Goal: Information Seeking & Learning: Learn about a topic

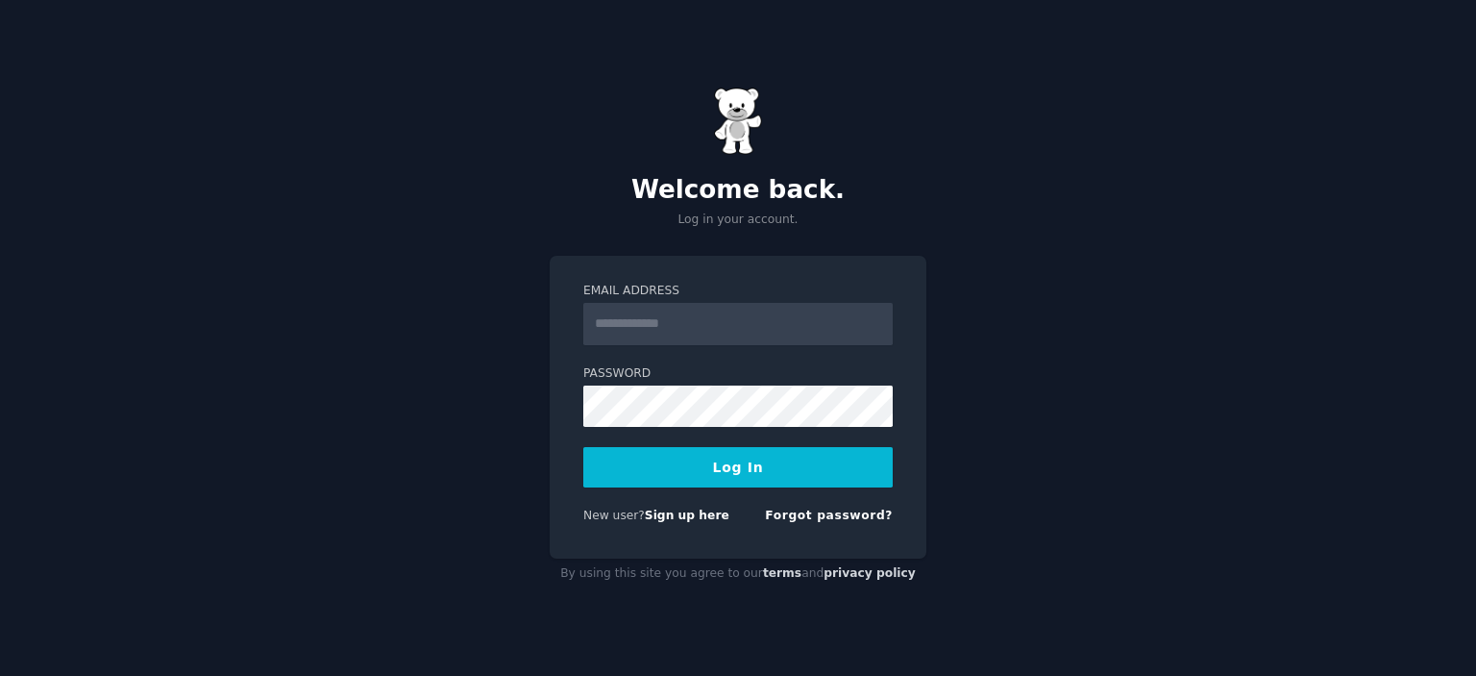
click at [678, 326] on input "Email Address" at bounding box center [738, 324] width 310 height 42
type input "**********"
click at [719, 462] on button "Log In" at bounding box center [738, 467] width 310 height 40
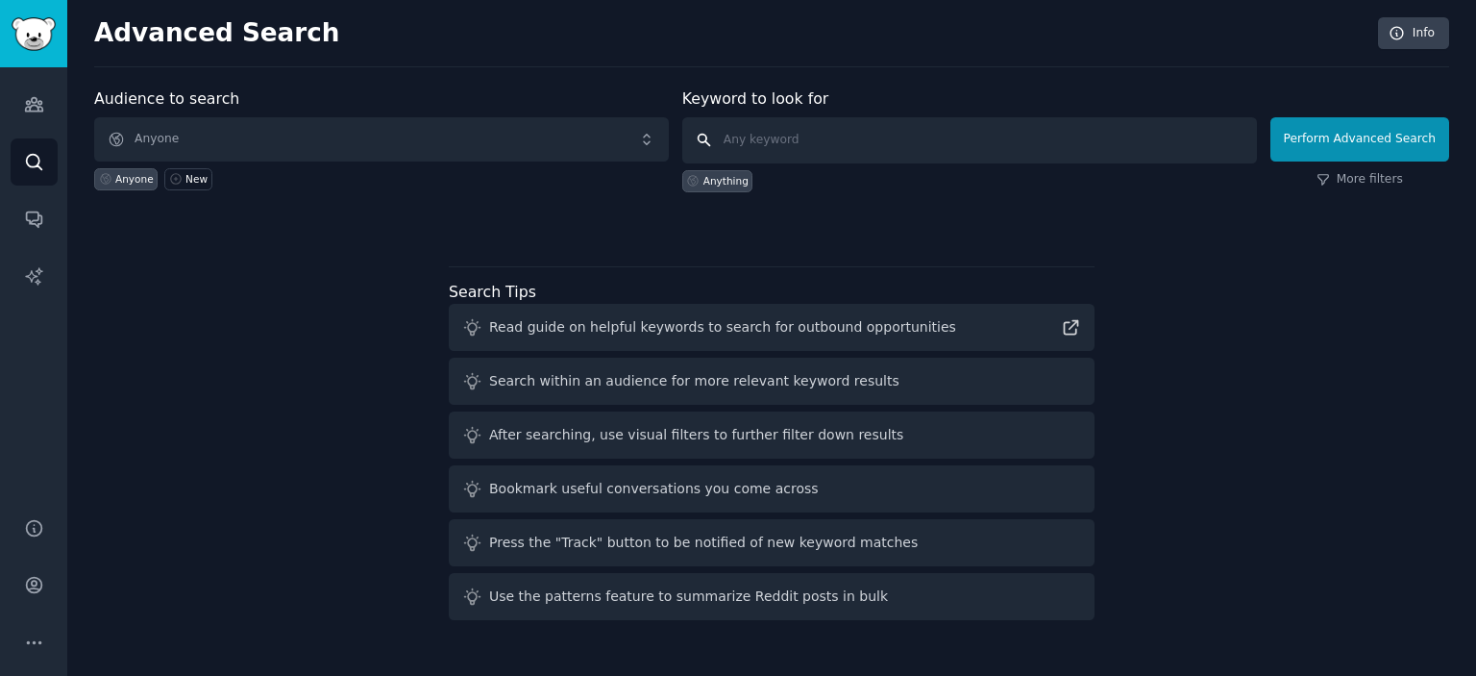
click at [838, 130] on input "text" at bounding box center [969, 140] width 575 height 46
type input "app for"
click at [1405, 135] on button "Perform Advanced Search" at bounding box center [1360, 139] width 179 height 44
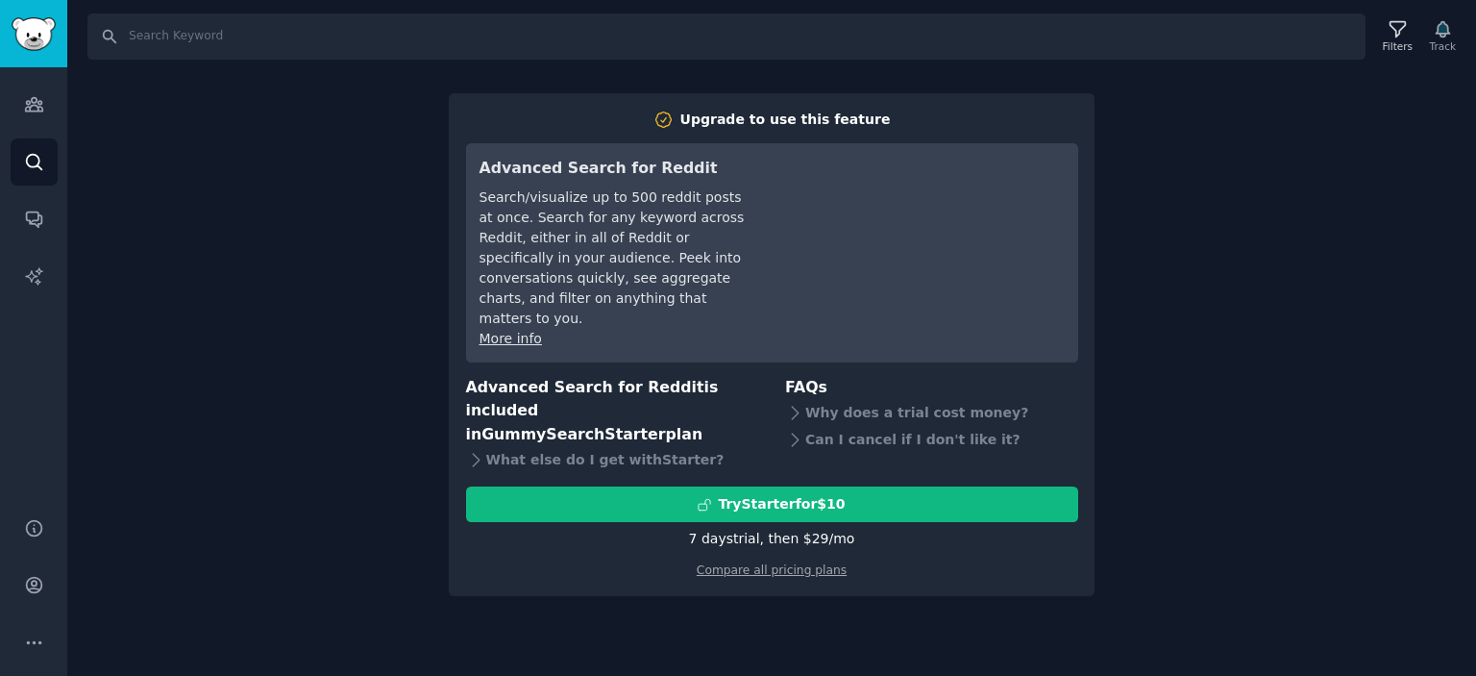
click at [1322, 403] on div "Search Filters Track Upgrade to use this feature Advanced Search for Reddit Sea…" at bounding box center [771, 338] width 1409 height 676
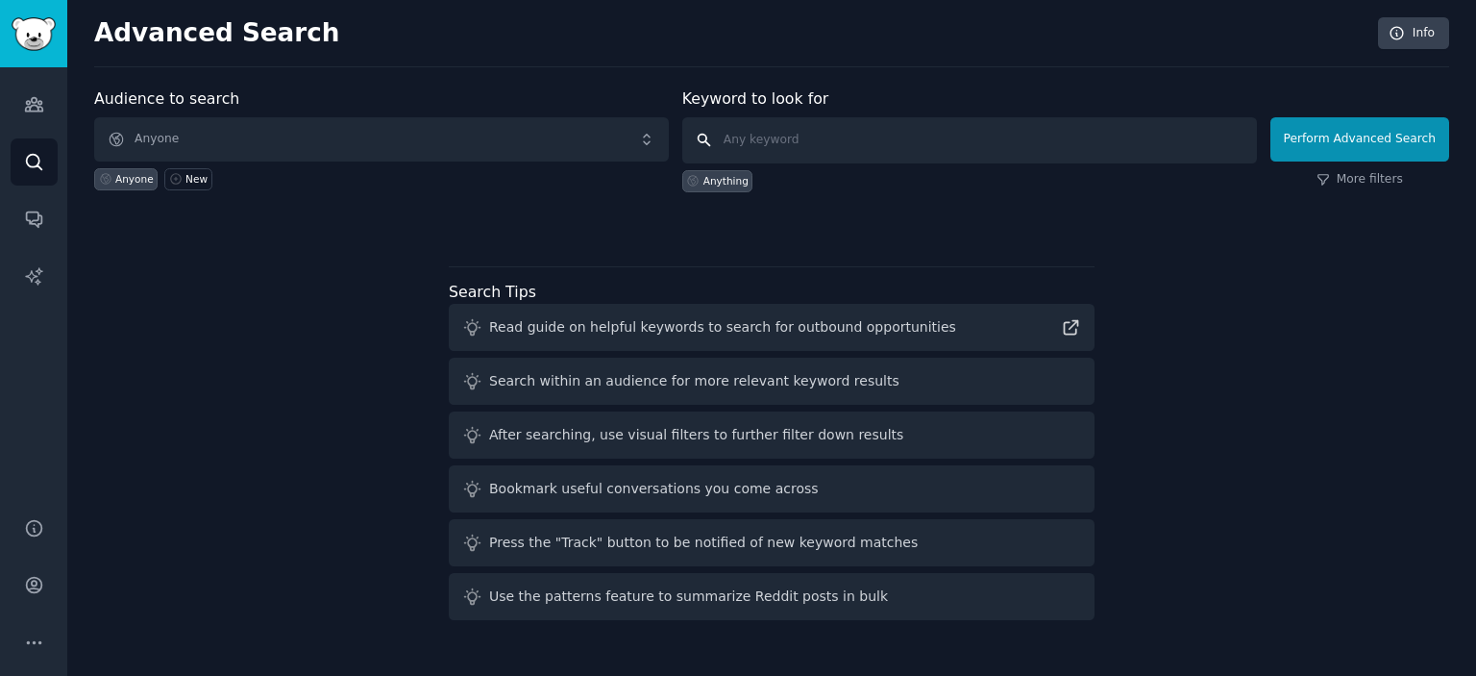
click at [799, 133] on input "text" at bounding box center [969, 140] width 575 height 46
type input "app for"
click button "Perform Advanced Search" at bounding box center [1360, 139] width 179 height 44
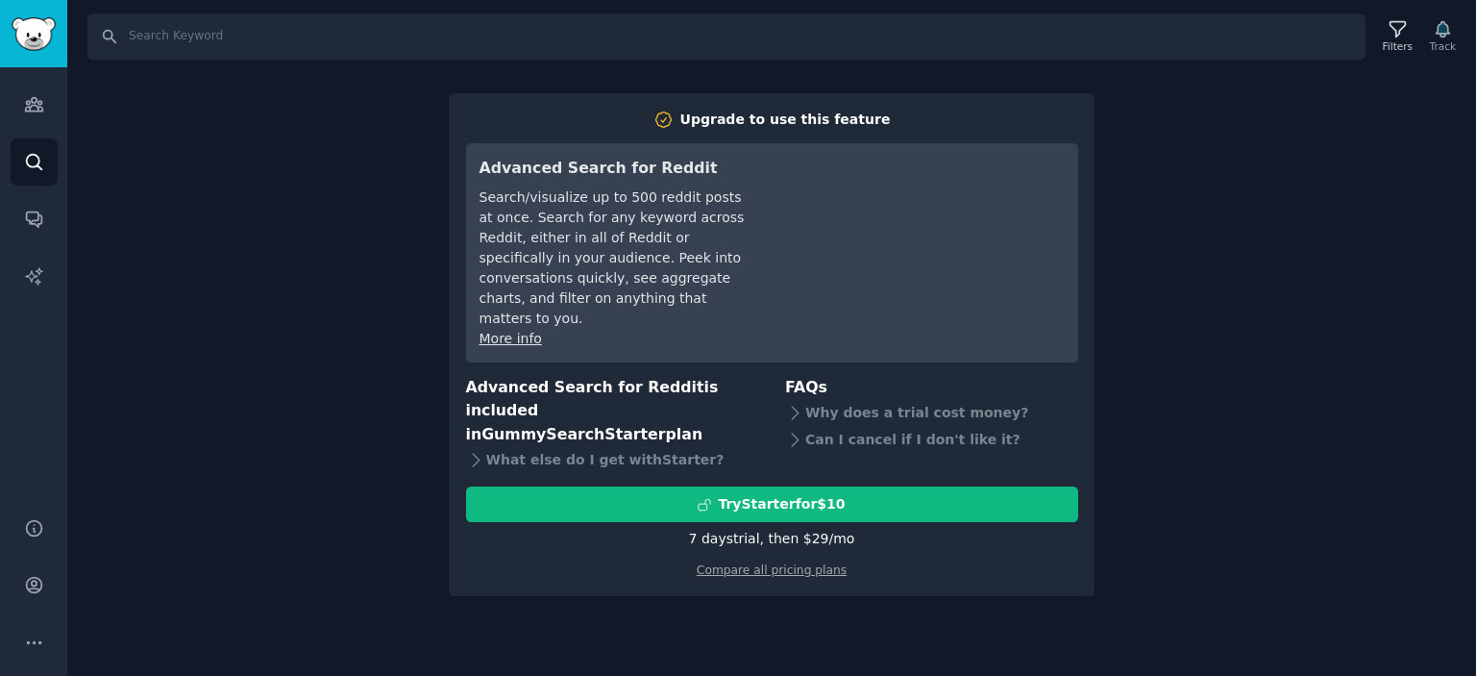
click at [1242, 391] on div "Search Filters Track Upgrade to use this feature Advanced Search for Reddit Sea…" at bounding box center [771, 338] width 1409 height 676
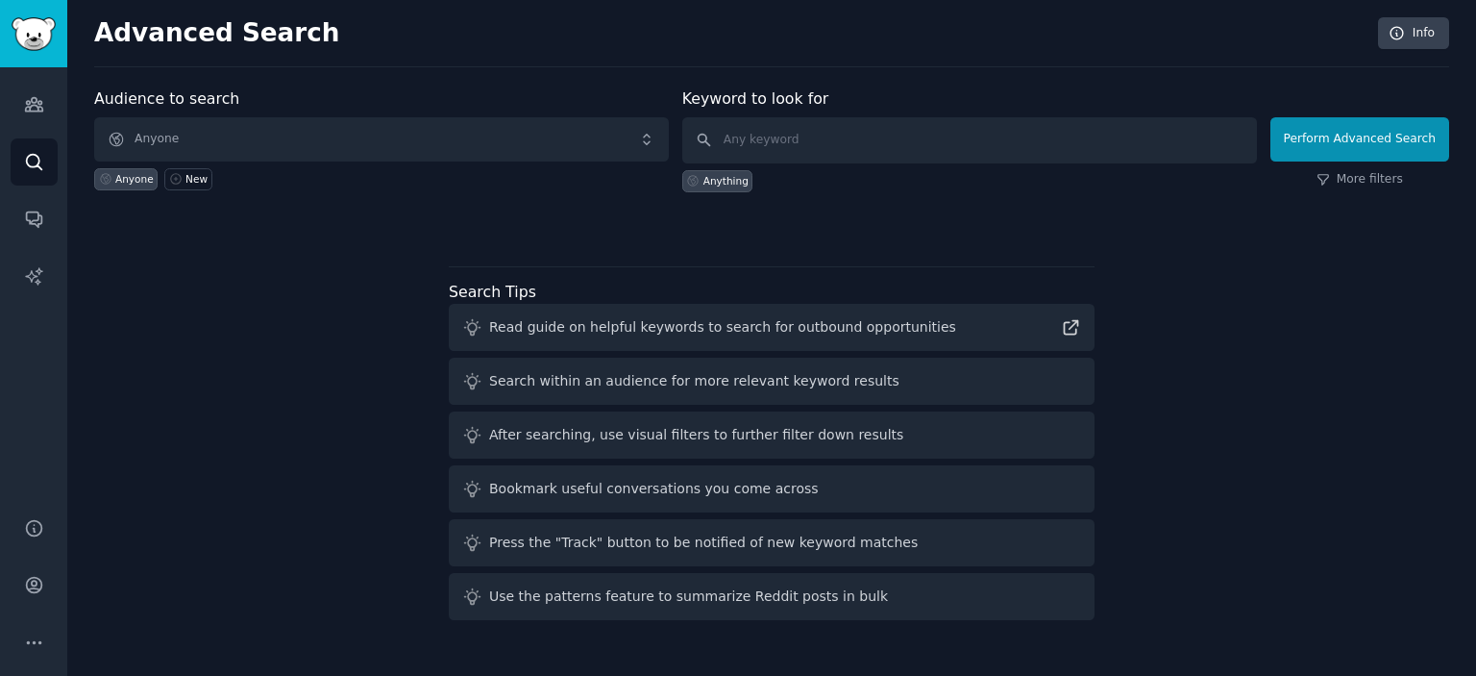
click at [709, 180] on div "Anything" at bounding box center [717, 181] width 71 height 22
click at [731, 184] on div "Anything" at bounding box center [726, 180] width 45 height 13
click at [1351, 187] on div "Perform Advanced Search More filters" at bounding box center [1360, 144] width 179 height 95
click at [1355, 177] on link "More filters" at bounding box center [1360, 179] width 87 height 17
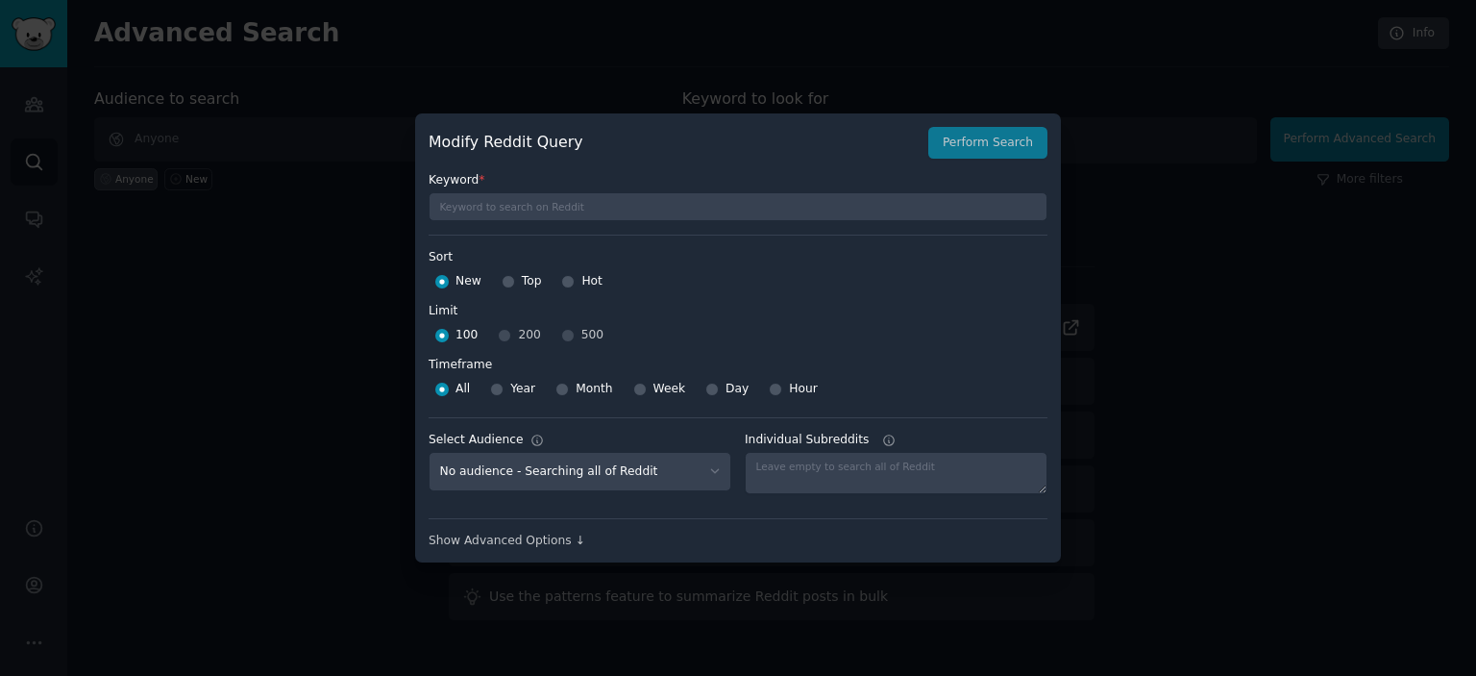
click at [1211, 399] on div at bounding box center [738, 338] width 1476 height 676
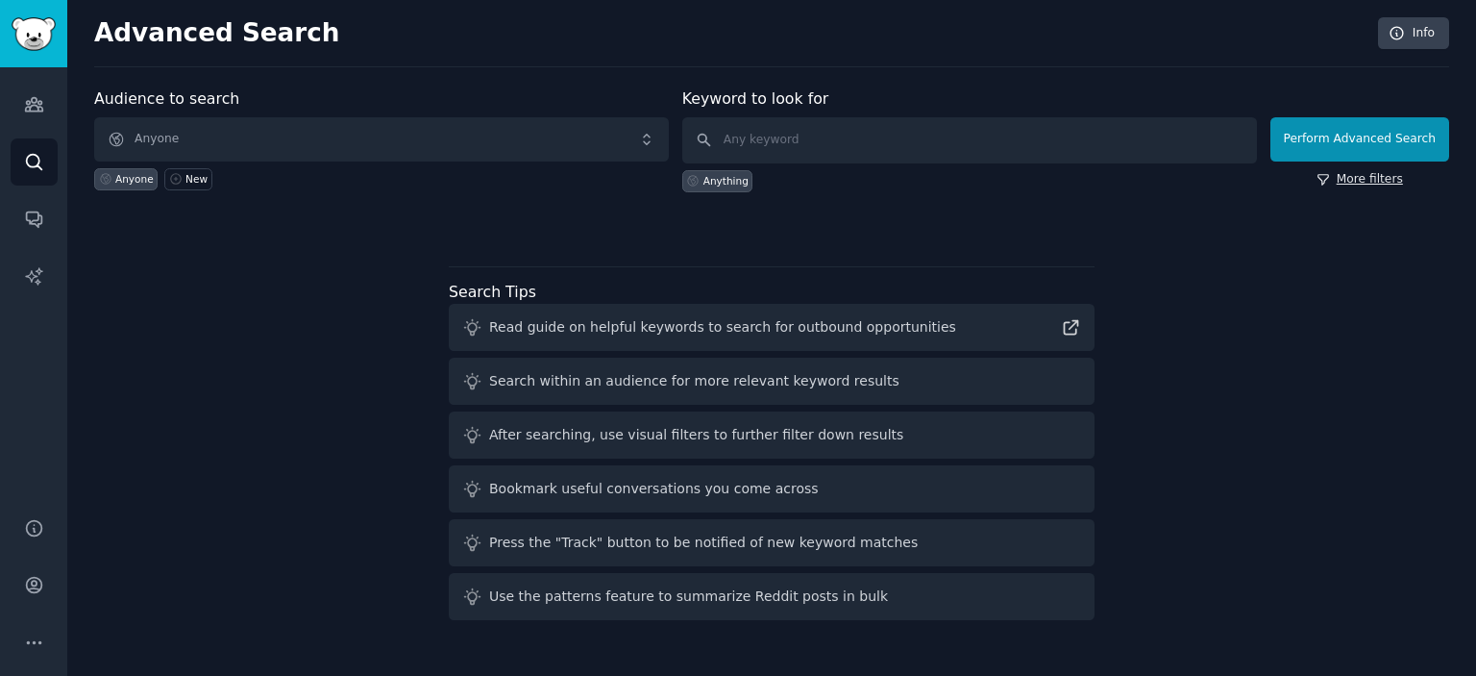
click at [1380, 182] on link "More filters" at bounding box center [1360, 179] width 87 height 17
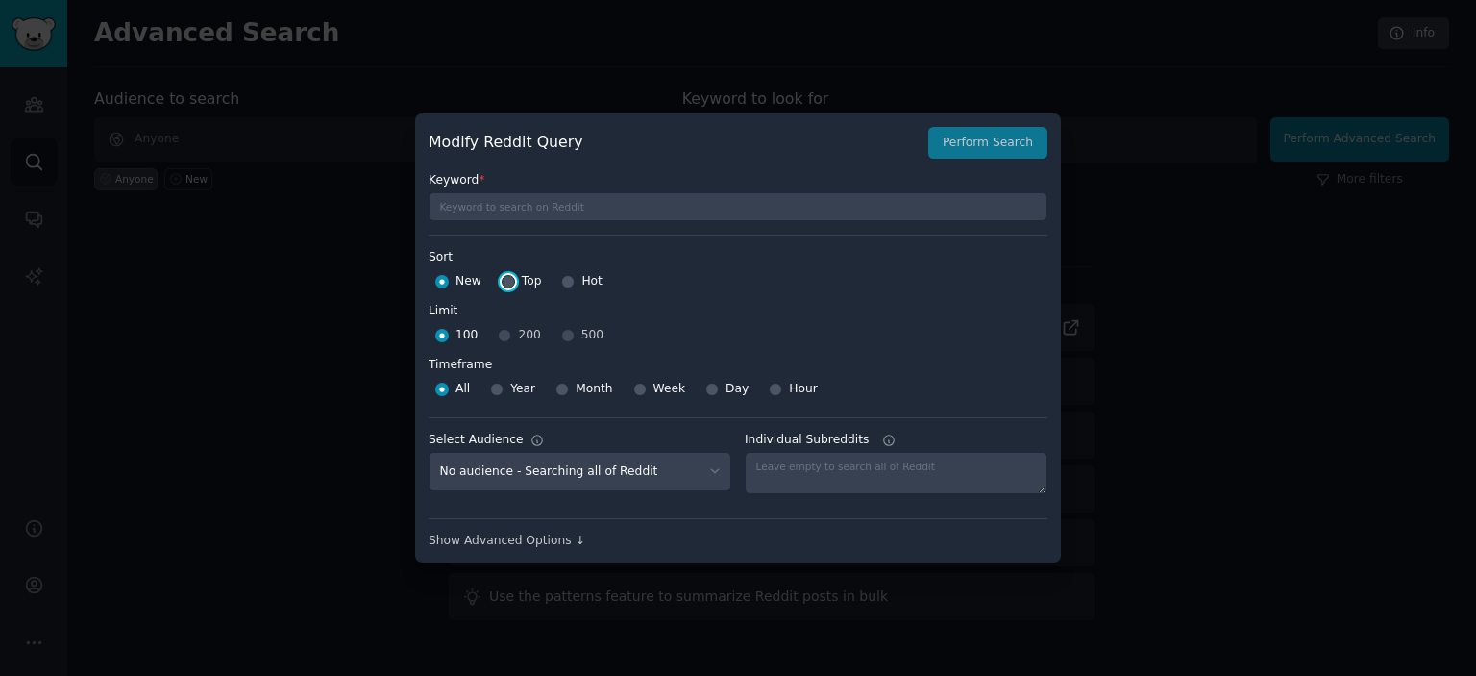
click at [508, 277] on input "Top" at bounding box center [508, 281] width 13 height 13
radio input "true"
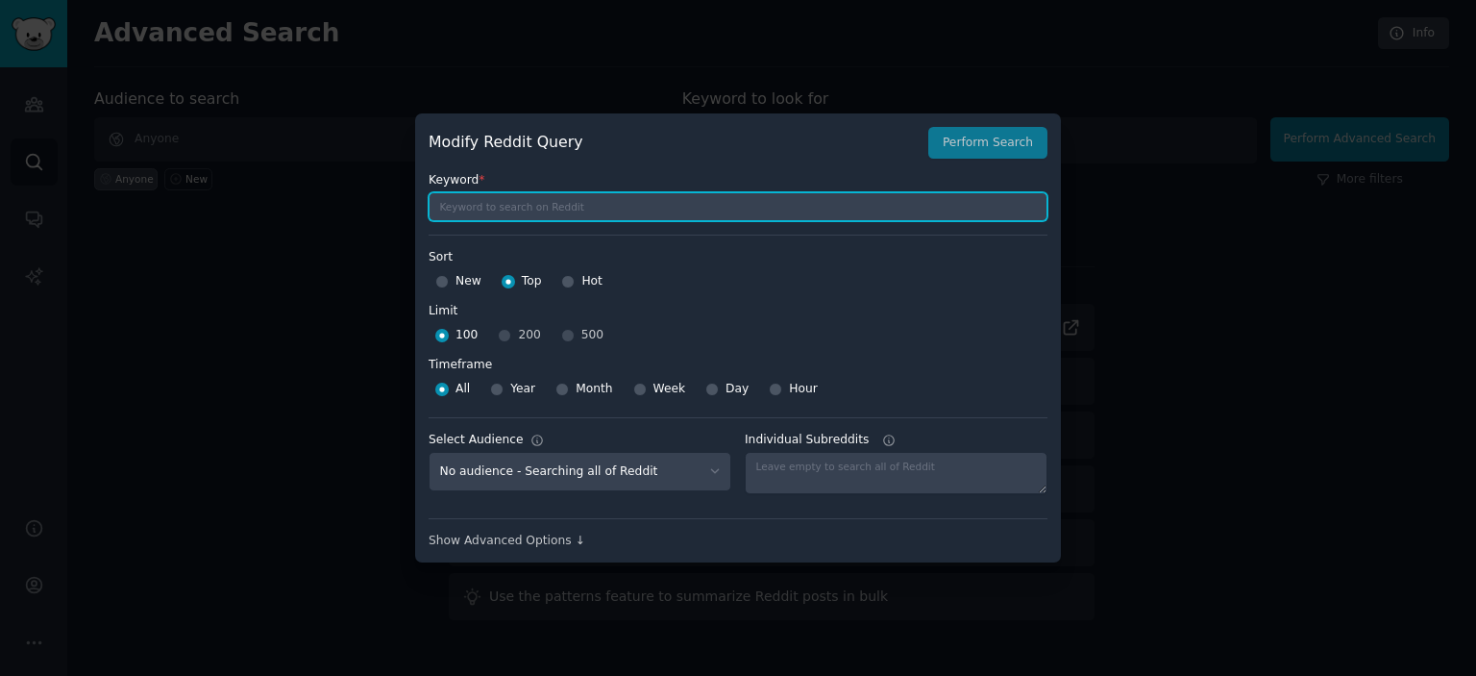
click at [555, 204] on input "text" at bounding box center [738, 206] width 619 height 29
type input "app for"
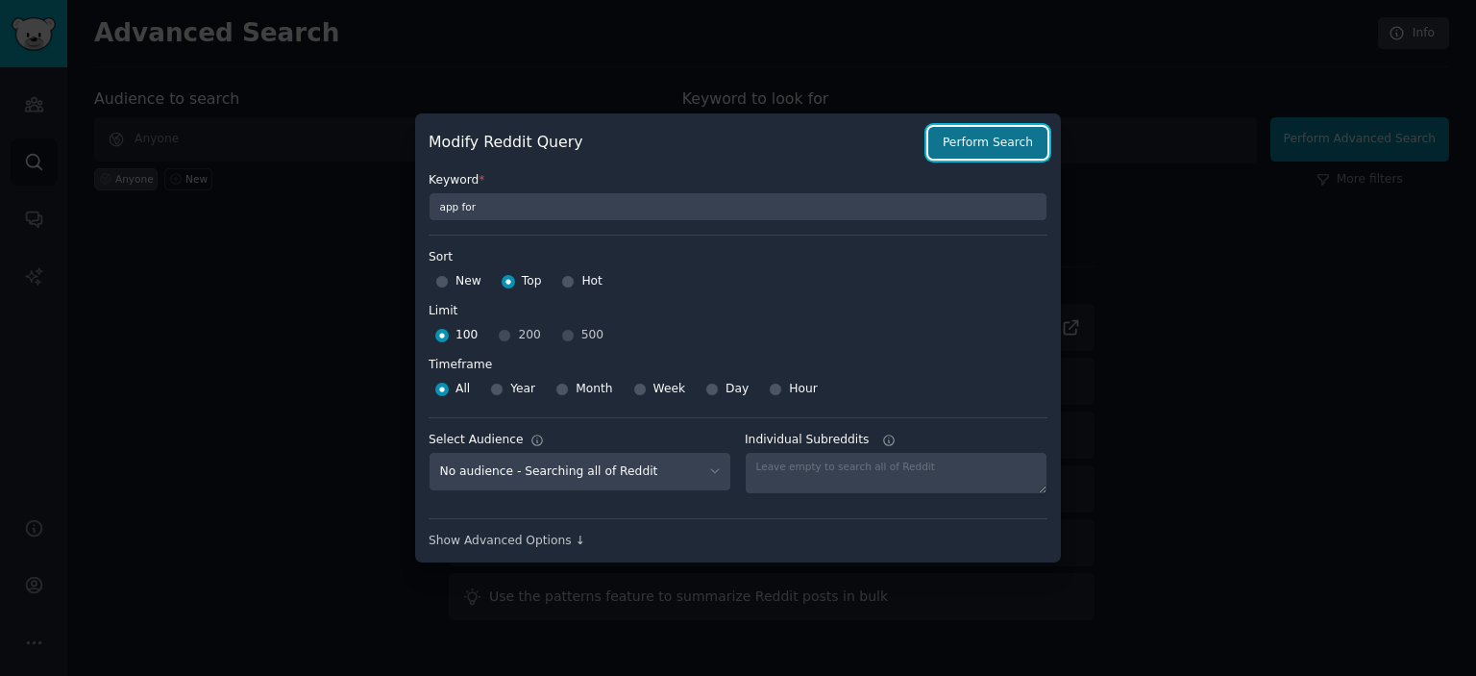
click at [996, 144] on button "Perform Search" at bounding box center [988, 143] width 119 height 33
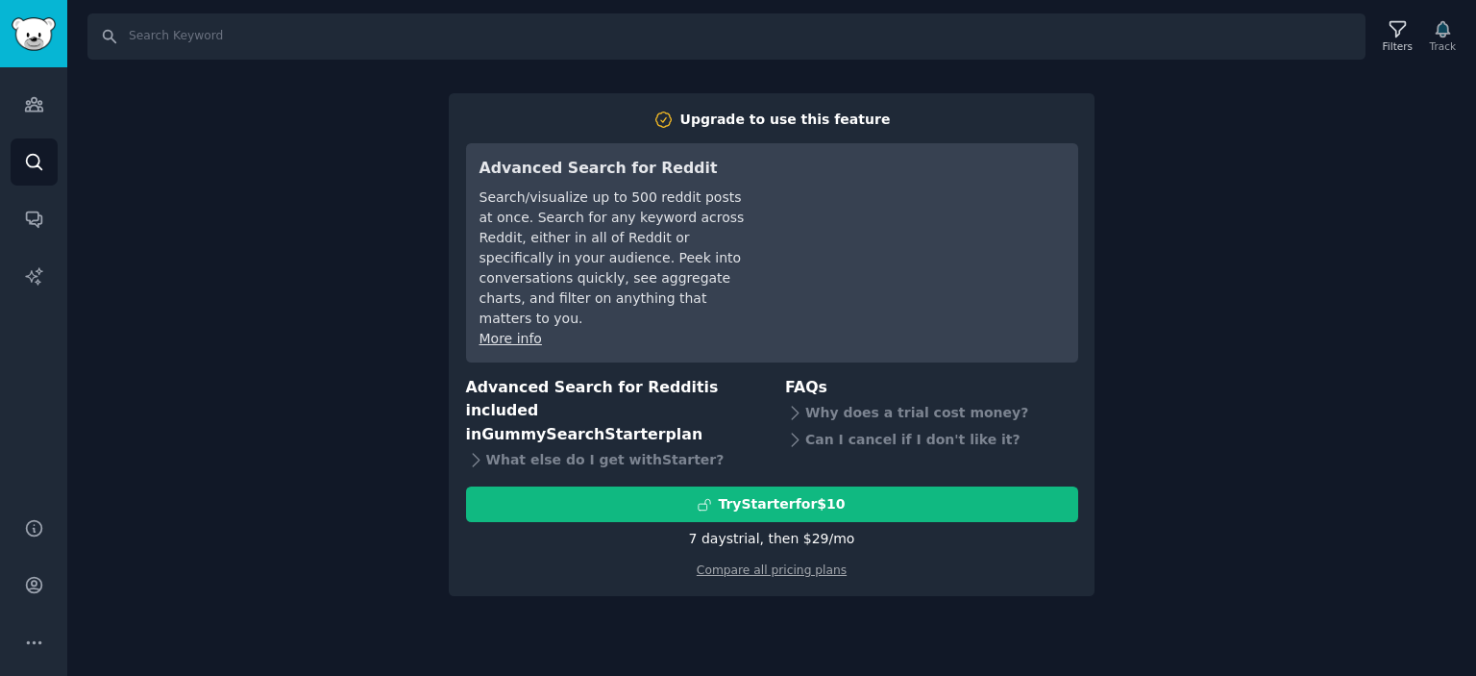
click at [235, 265] on div "Search Filters Track Upgrade to use this feature Advanced Search for Reddit Sea…" at bounding box center [771, 338] width 1409 height 676
